Goal: Entertainment & Leisure: Consume media (video, audio)

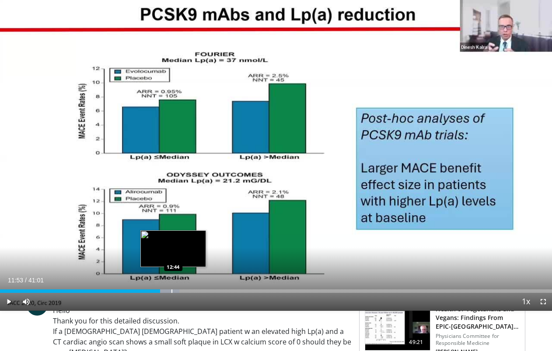
click at [172, 290] on div "Progress Bar" at bounding box center [171, 291] width 1 height 3
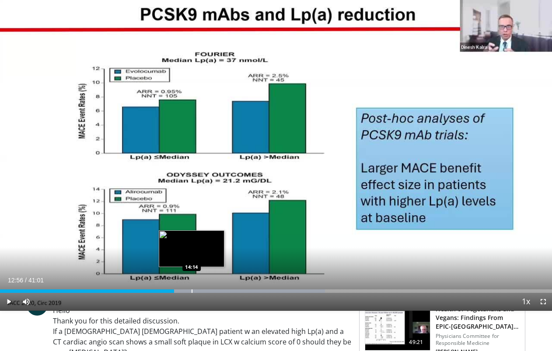
click at [192, 291] on div "Progress Bar" at bounding box center [192, 291] width 1 height 3
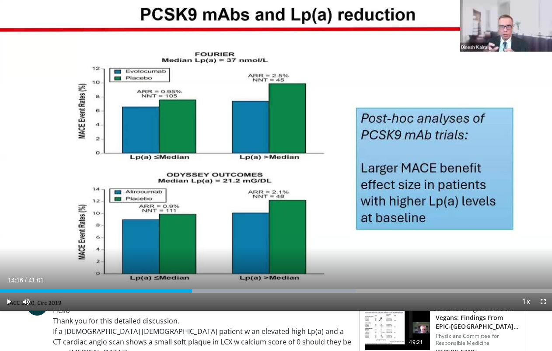
click at [215, 293] on div "Current Time 14:16 / Duration 41:01 Play Skip Backward Skip Forward Mute 0% Loa…" at bounding box center [276, 301] width 552 height 17
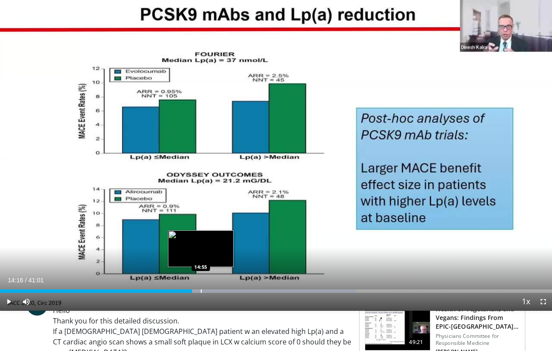
click at [200, 292] on div "Progress Bar" at bounding box center [261, 291] width 188 height 3
click at [210, 292] on div "Progress Bar" at bounding box center [209, 291] width 1 height 3
click at [214, 291] on div "Progress Bar" at bounding box center [214, 291] width 1 height 3
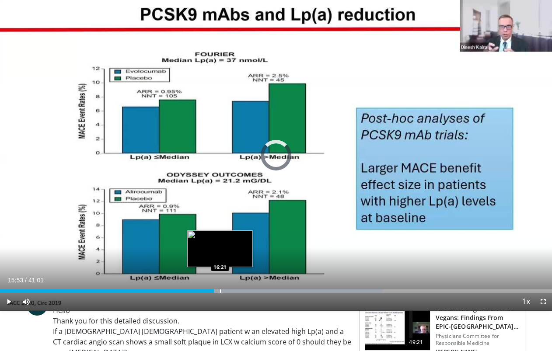
click at [220, 291] on div "Progress Bar" at bounding box center [220, 291] width 1 height 3
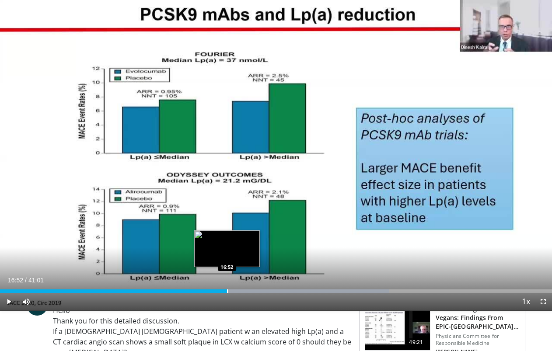
click at [227, 293] on div "Progress Bar" at bounding box center [227, 291] width 1 height 3
